Goal: Check status: Check status

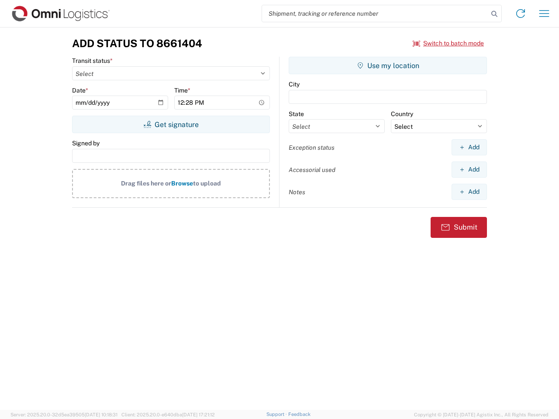
click at [375, 14] on input "search" at bounding box center [375, 13] width 226 height 17
click at [495, 14] on icon at bounding box center [495, 14] width 12 height 12
click at [521, 14] on icon at bounding box center [521, 14] width 14 height 14
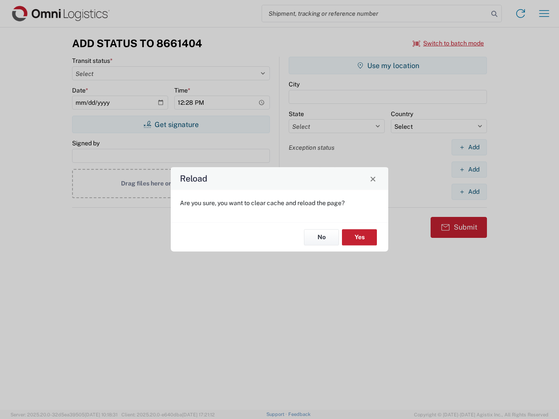
click at [544, 14] on div "Reload Are you sure, you want to clear cache and reload the page? No Yes" at bounding box center [279, 209] width 559 height 419
click at [449, 43] on div "Reload Are you sure, you want to clear cache and reload the page? No Yes" at bounding box center [279, 209] width 559 height 419
click at [171, 125] on div "Reload Are you sure, you want to clear cache and reload the page? No Yes" at bounding box center [279, 209] width 559 height 419
click at [388, 66] on div "Reload Are you sure, you want to clear cache and reload the page? No Yes" at bounding box center [279, 209] width 559 height 419
click at [469, 147] on div "Reload Are you sure, you want to clear cache and reload the page? No Yes" at bounding box center [279, 209] width 559 height 419
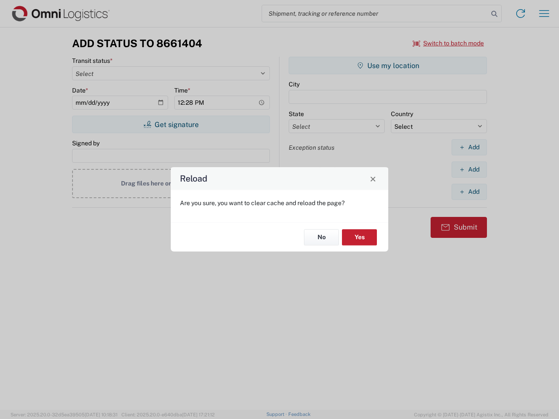
click at [469, 170] on div "Reload Are you sure, you want to clear cache and reload the page? No Yes" at bounding box center [279, 209] width 559 height 419
click at [469, 192] on div "Reload Are you sure, you want to clear cache and reload the page? No Yes" at bounding box center [279, 209] width 559 height 419
